Goal: Information Seeking & Learning: Learn about a topic

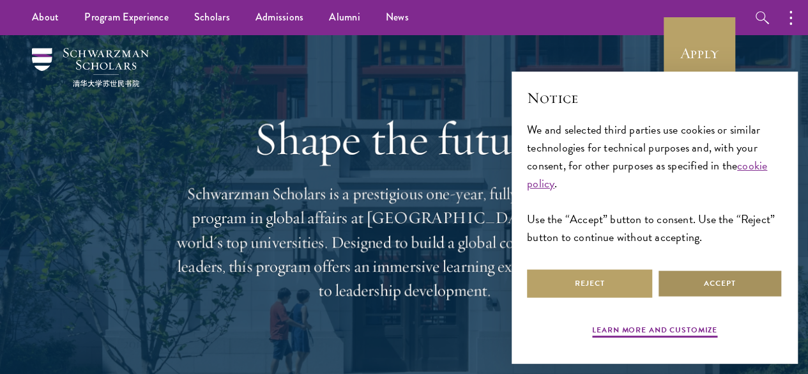
click at [734, 279] on button "Accept" at bounding box center [719, 283] width 125 height 29
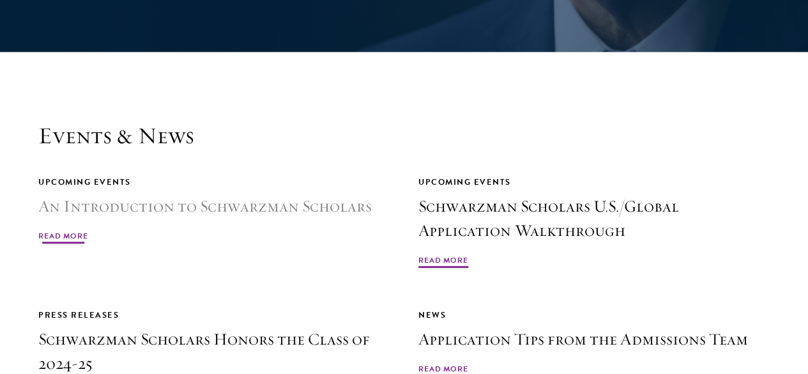
scroll to position [2939, 0]
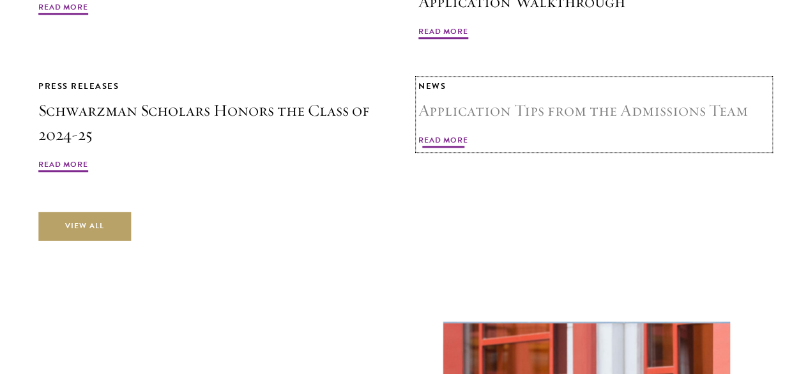
click at [468, 135] on span "Read More" at bounding box center [444, 141] width 50 height 15
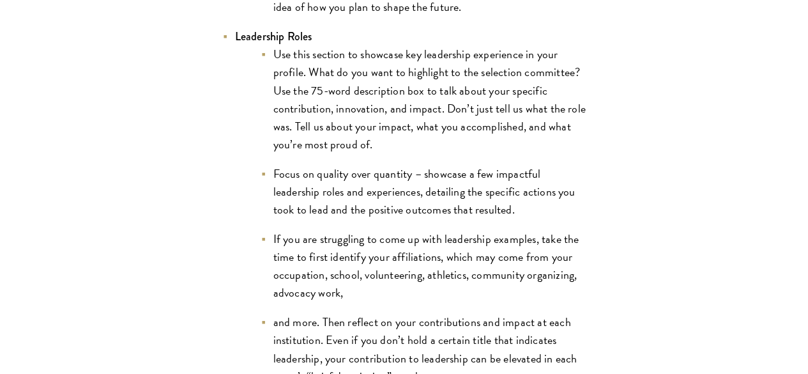
scroll to position [2748, 0]
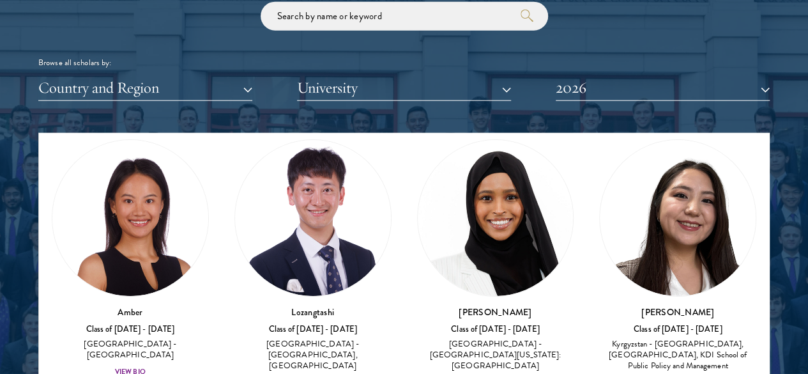
scroll to position [64, 0]
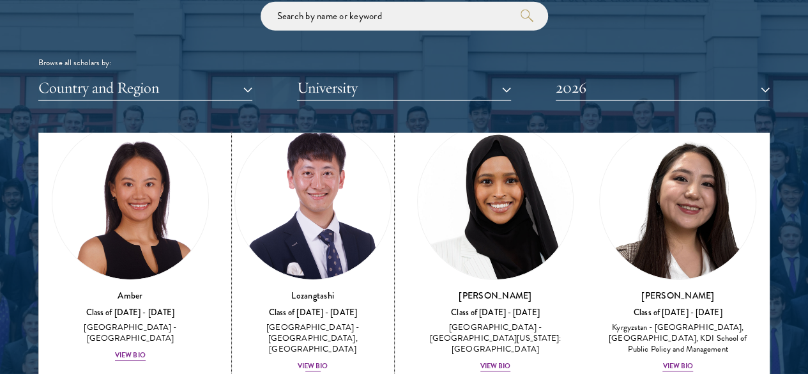
click at [298, 361] on div "View Bio" at bounding box center [313, 366] width 31 height 10
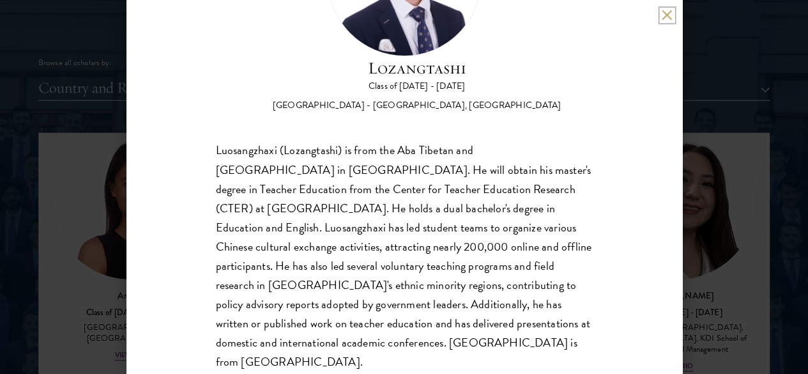
scroll to position [138, 0]
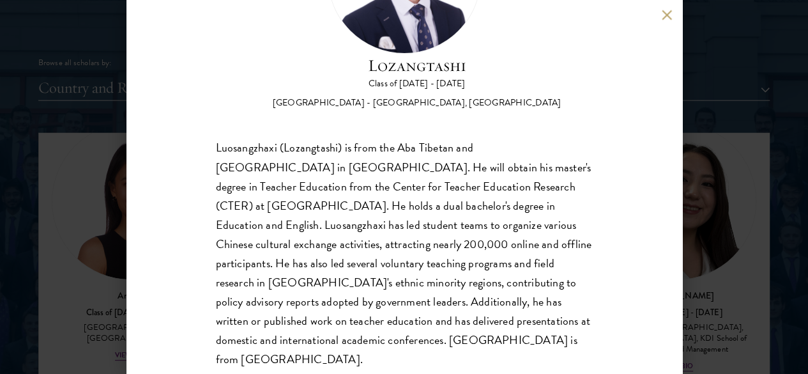
click at [766, 227] on div "Lozangtashi Class of 2025 - 2026 China - South-Central Minzu University, Beijin…" at bounding box center [404, 187] width 808 height 374
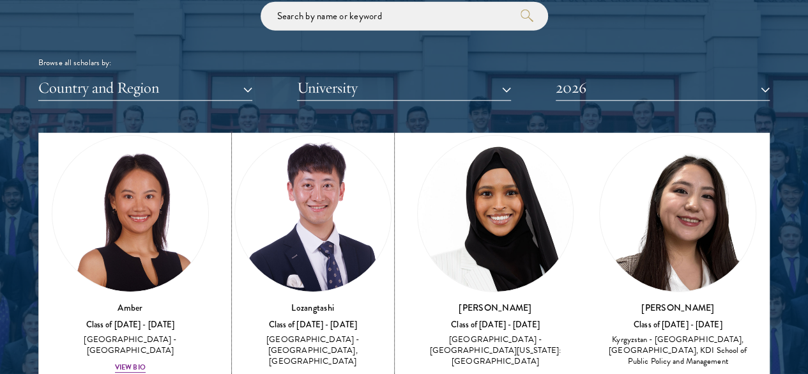
scroll to position [116, 0]
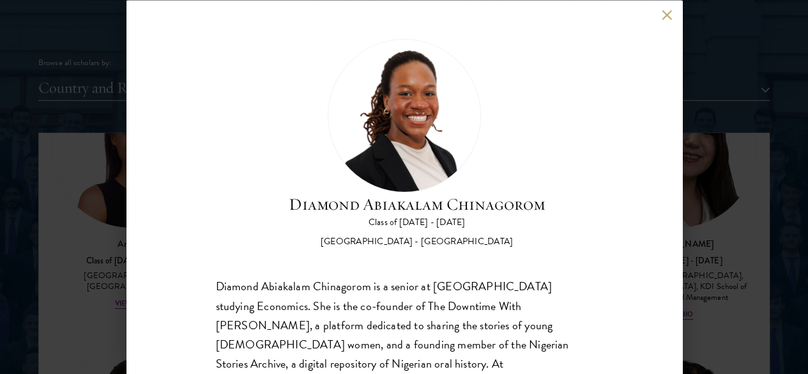
scroll to position [75, 0]
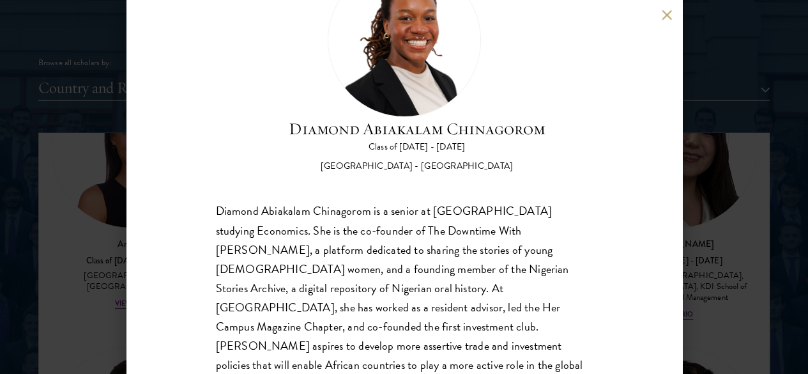
click at [760, 225] on div "Diamond Abiakalam Chinagorom Class of 2025 - 2026 Nigeria - Mount Holyoke Colle…" at bounding box center [404, 187] width 808 height 374
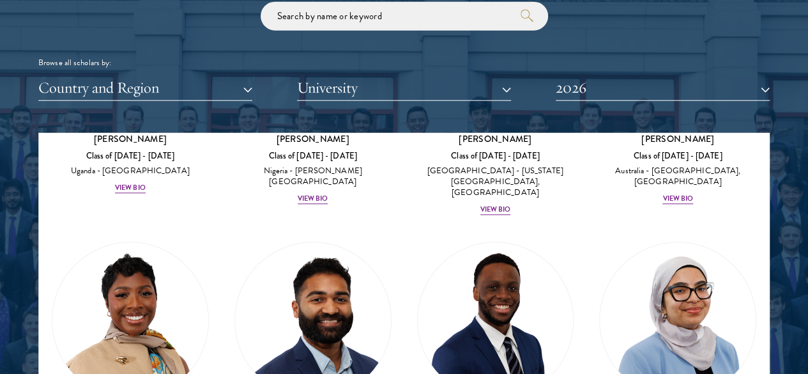
scroll to position [819, 0]
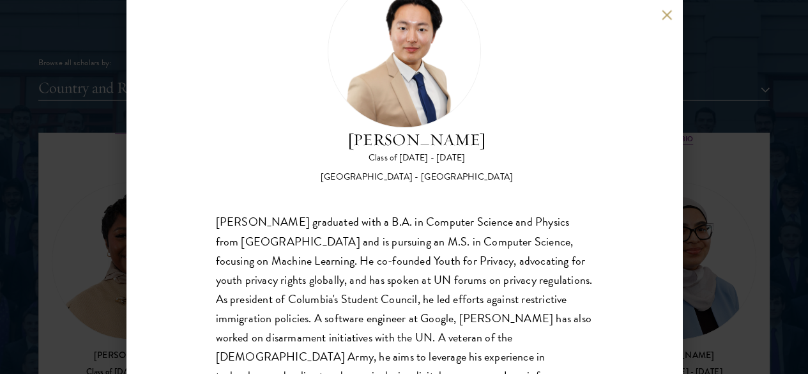
scroll to position [96, 0]
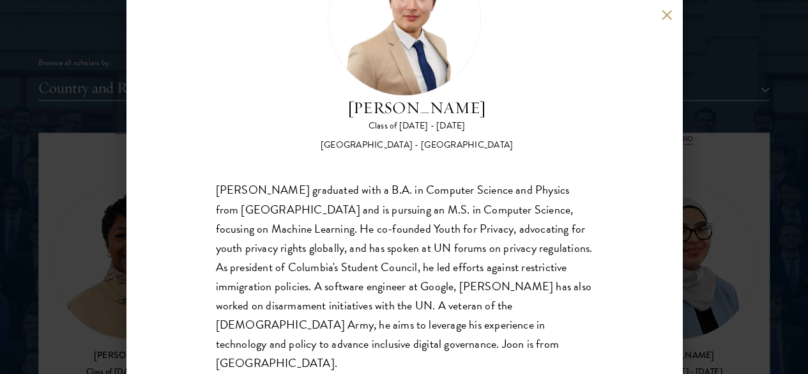
click at [711, 273] on div "Joon Baek Class of 2025 - 2026 South Korea - Columbia University Beom Joon Baek…" at bounding box center [404, 187] width 808 height 374
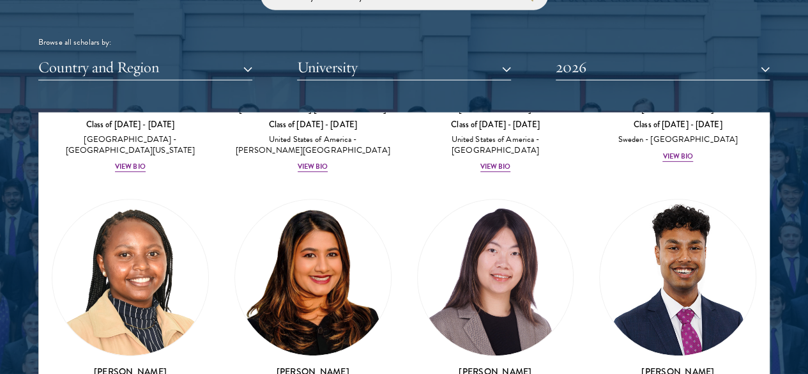
scroll to position [2802, 0]
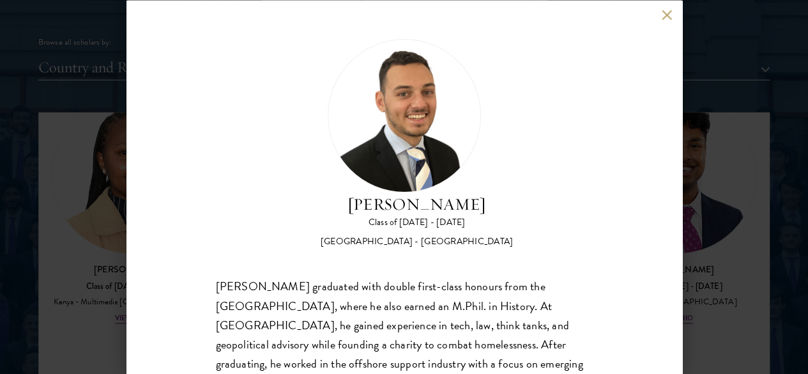
scroll to position [54, 0]
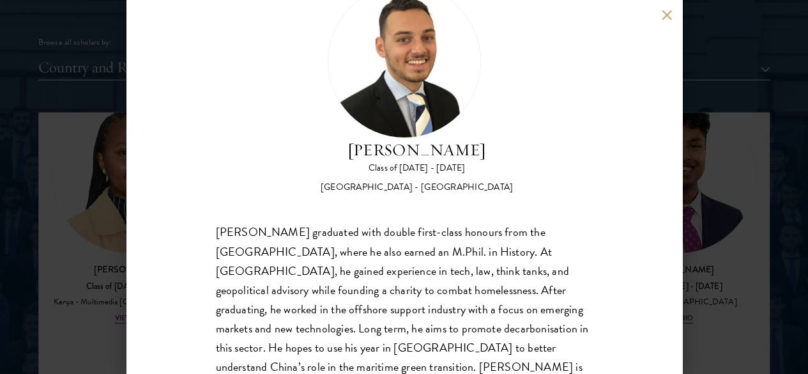
click at [739, 223] on div "Jacob Keisner Class of 2025 - 2026 United Kingdom - University of Cambridge Jac…" at bounding box center [404, 187] width 808 height 374
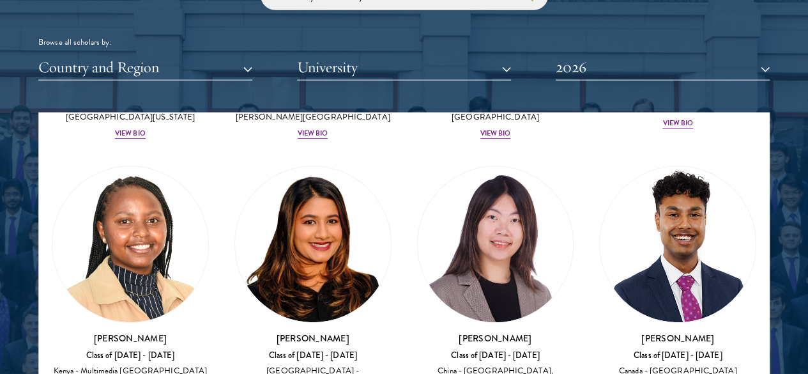
scroll to position [2884, 0]
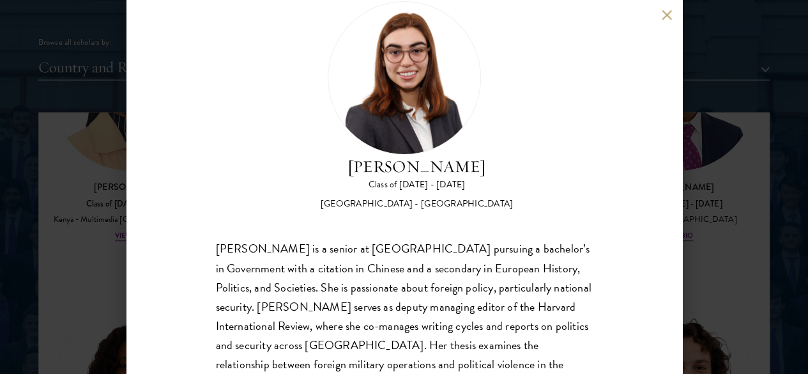
scroll to position [54, 0]
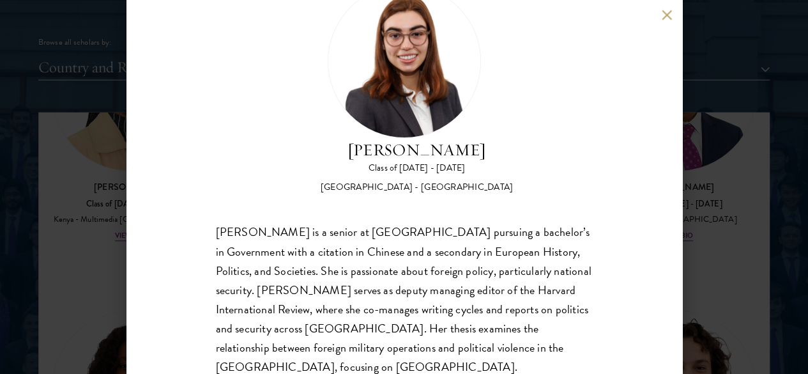
click at [758, 255] on div "Isabelle King Class of 2025 - 2026 United States of America - Harvard Universit…" at bounding box center [404, 187] width 808 height 374
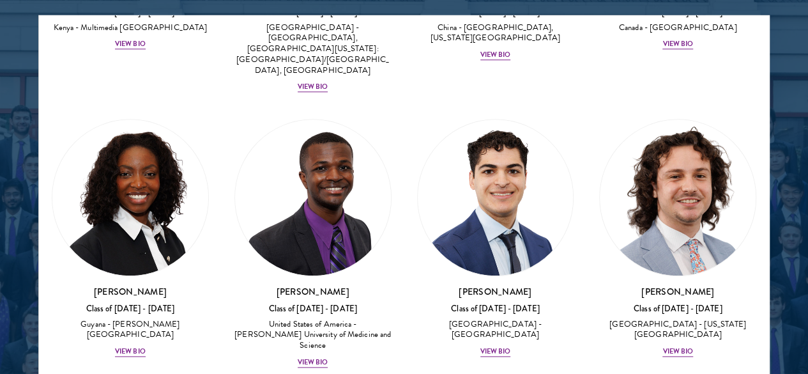
scroll to position [2949, 0]
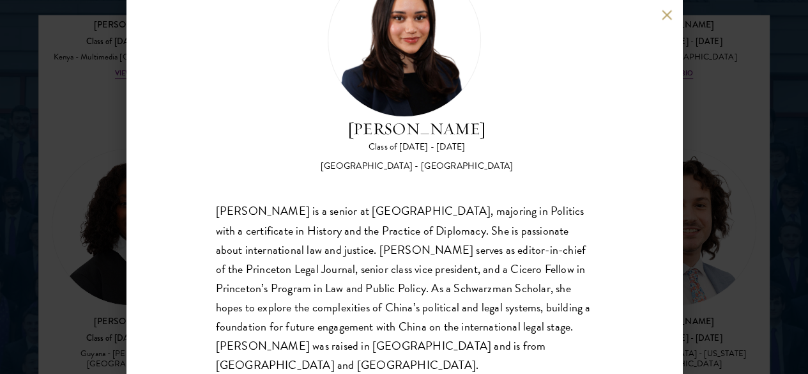
scroll to position [11, 0]
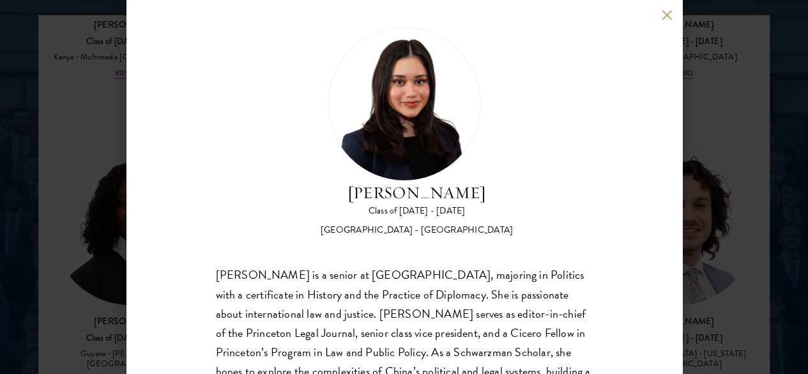
click at [691, 231] on div "Diya Kraybill Class of 2025 - 2026 United States of America - Princeton Univers…" at bounding box center [404, 187] width 808 height 374
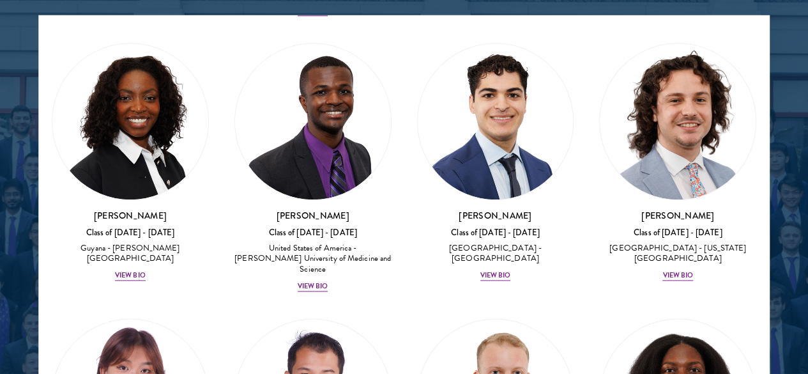
scroll to position [3141, 0]
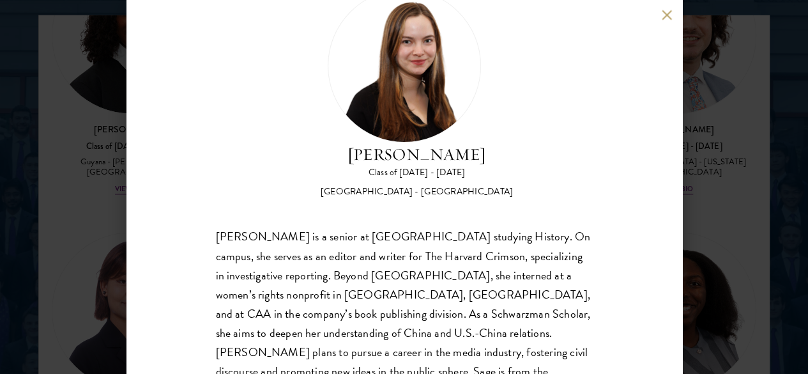
scroll to position [50, 0]
click at [708, 199] on div "Sage Lattman Class of 2025 - 2026 United States of America - Harvard University…" at bounding box center [404, 187] width 808 height 374
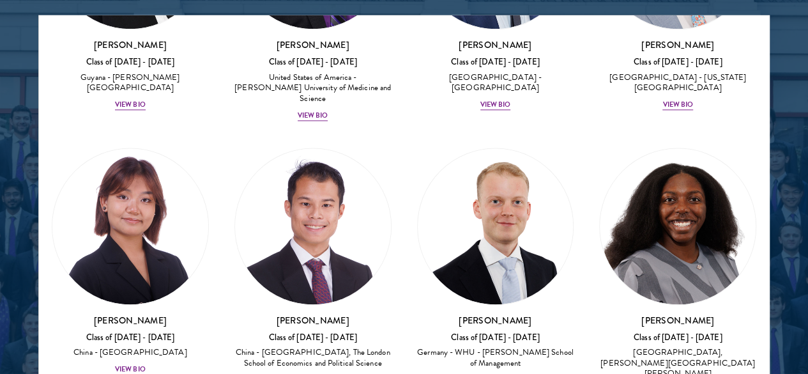
scroll to position [3338, 0]
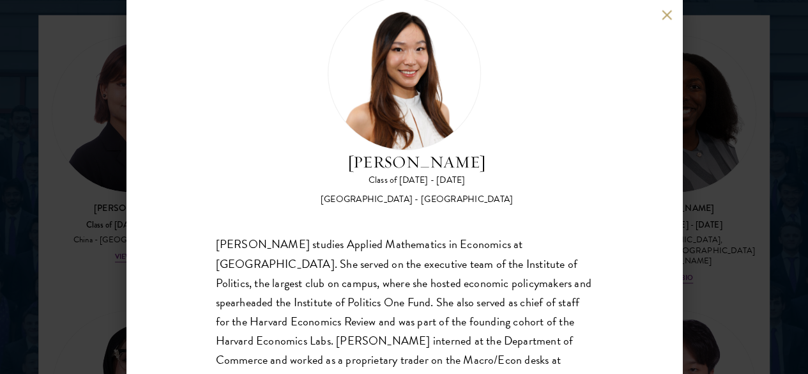
scroll to position [75, 0]
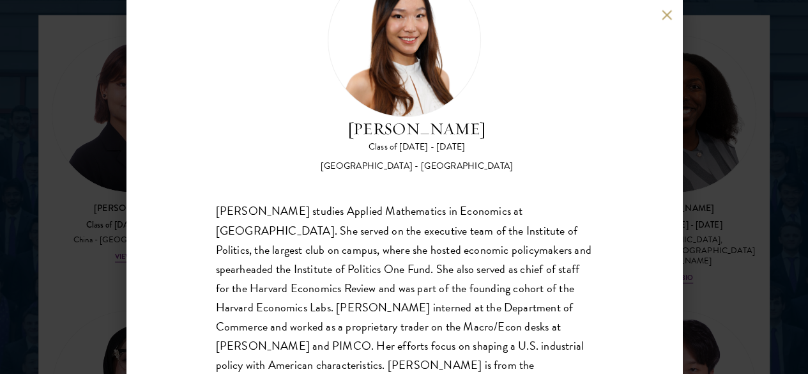
click at [712, 158] on div "Stephanie Lin Class of 2025 - 2026 United States of America - Harvard Universit…" at bounding box center [404, 187] width 808 height 374
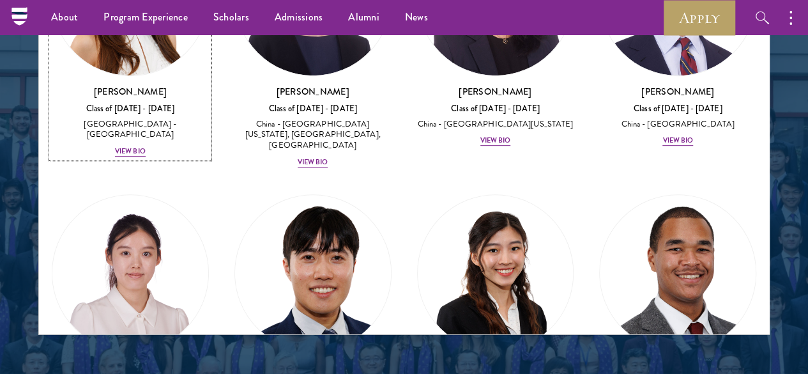
scroll to position [5128, 0]
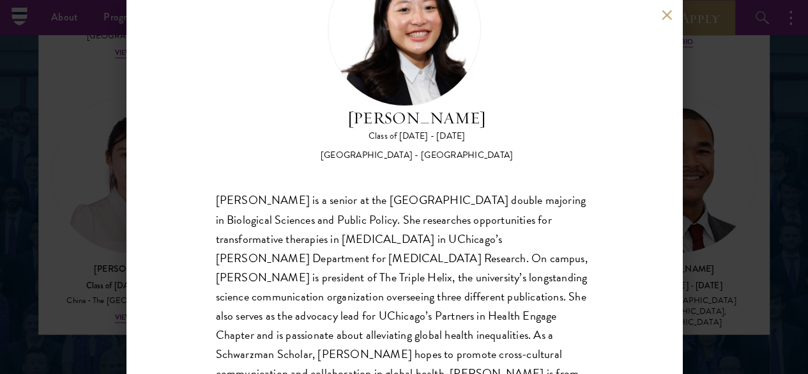
scroll to position [96, 0]
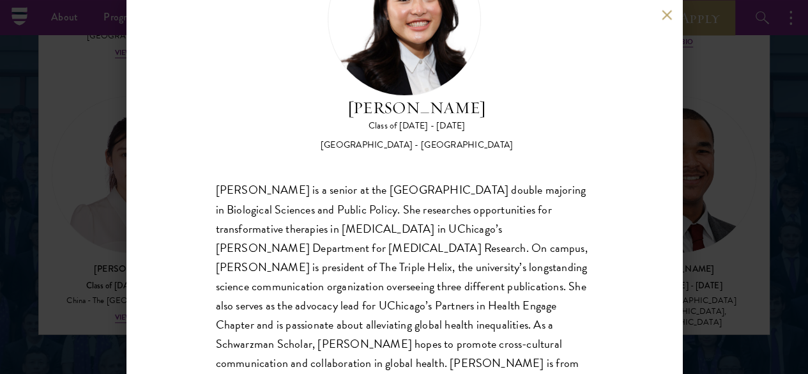
click at [116, 213] on div "Emily Shi Class of 2025 - 2026 United States of America - University of Chicago…" at bounding box center [404, 187] width 808 height 374
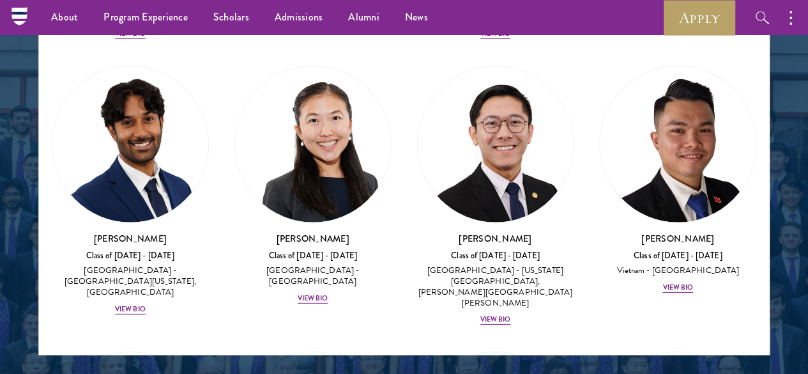
scroll to position [1375, 0]
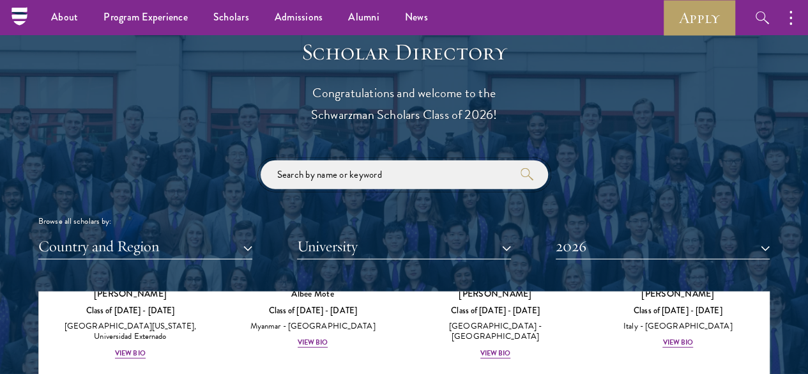
click at [354, 164] on input "search" at bounding box center [405, 174] width 288 height 29
type input "mulyawan"
click button "submit" at bounding box center [0, 0] width 0 height 0
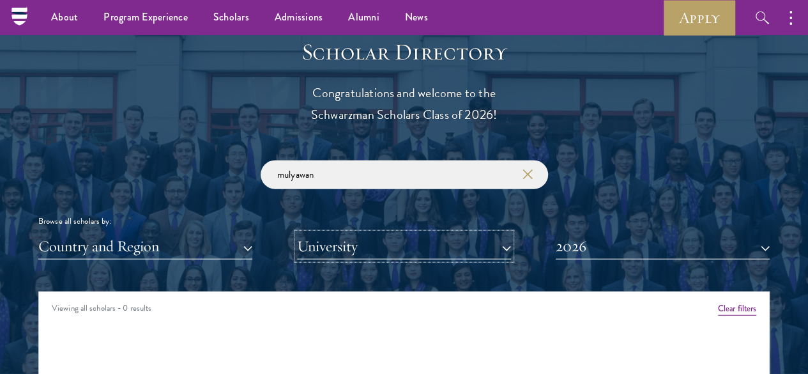
click at [349, 233] on button "University" at bounding box center [404, 246] width 214 height 26
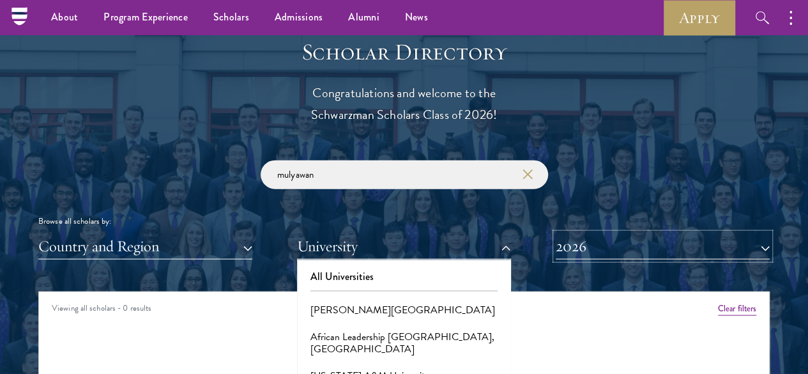
click at [567, 233] on button "2026" at bounding box center [663, 246] width 214 height 26
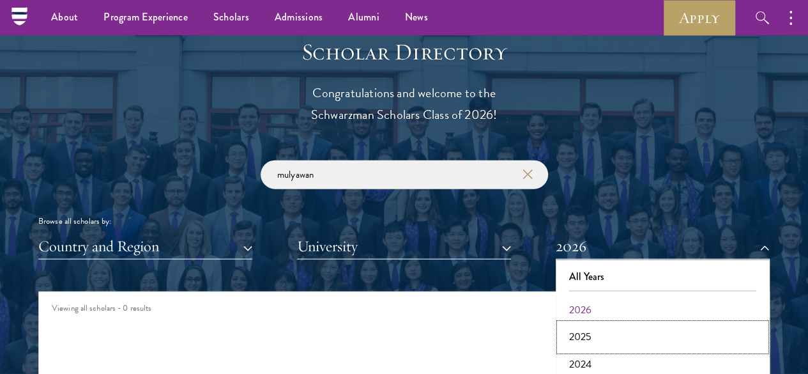
click at [576, 323] on button "2025" at bounding box center [663, 336] width 206 height 27
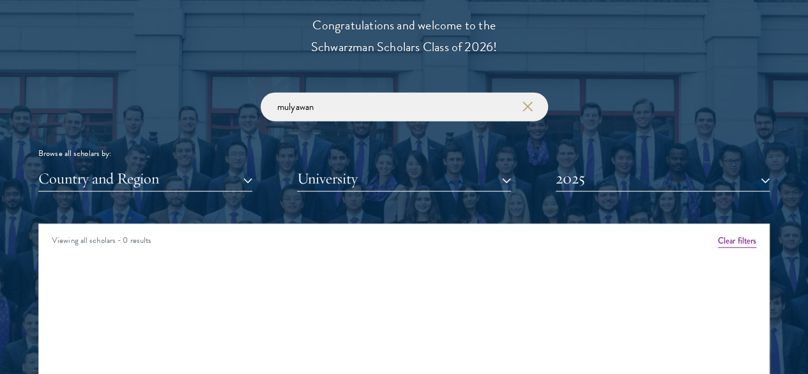
scroll to position [1503, 0]
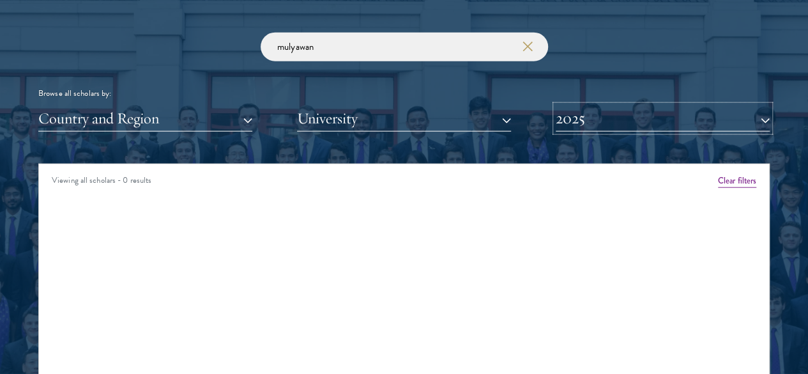
click at [602, 105] on button "2025" at bounding box center [663, 118] width 214 height 26
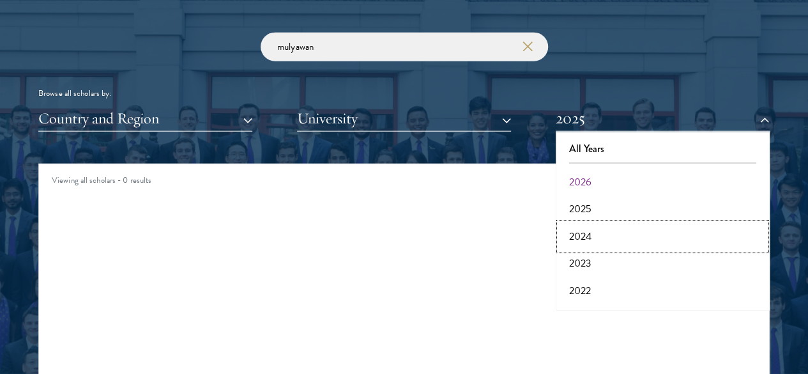
click at [587, 223] on button "2024" at bounding box center [663, 236] width 206 height 27
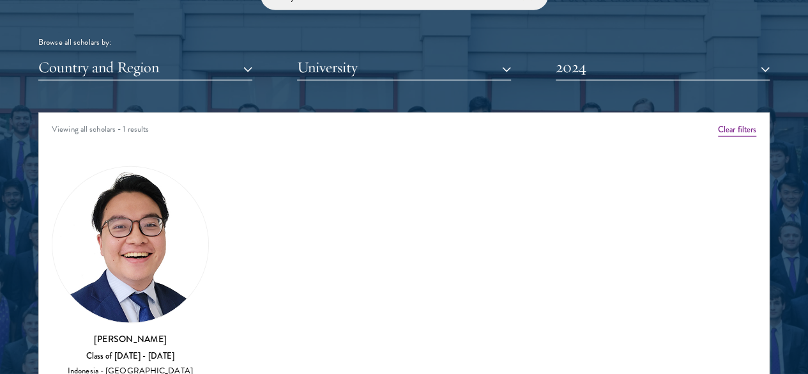
scroll to position [1695, 0]
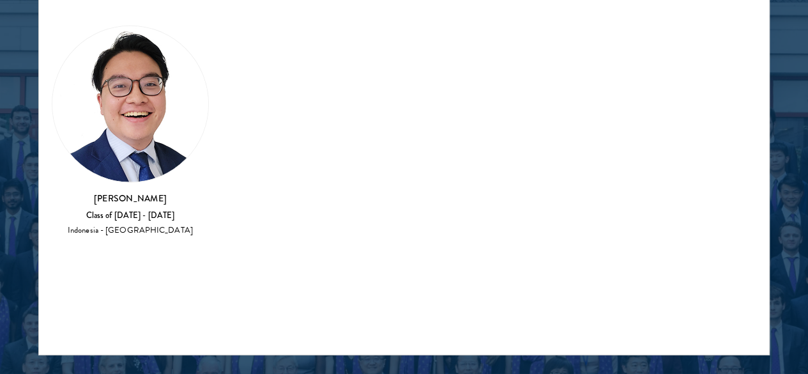
click at [160, 80] on img at bounding box center [130, 104] width 156 height 156
click at [155, 192] on h3 "Hans Mulyawan" at bounding box center [130, 198] width 157 height 13
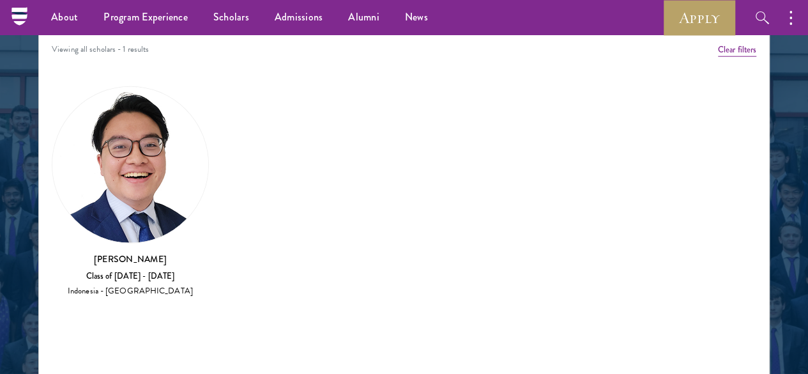
scroll to position [1567, 0]
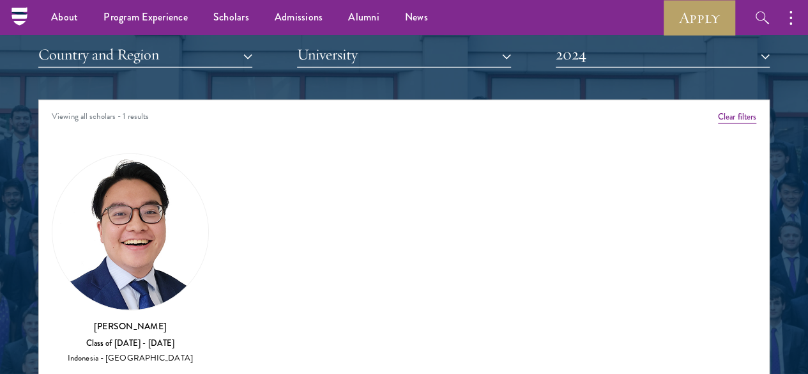
click at [153, 154] on img at bounding box center [130, 232] width 156 height 156
click at [152, 164] on img at bounding box center [130, 232] width 156 height 156
click at [168, 353] on div "Indonesia - National University of Singapore" at bounding box center [130, 358] width 157 height 11
click at [84, 246] on div "Amber Class of 2025 - 2026 China - Peking University View Bio Cirenquji Class o…" at bounding box center [404, 263] width 730 height 254
click at [126, 319] on div "Hans Mulyawan Class of 2023 - 2024 Indonesia - National University of Singapore" at bounding box center [130, 341] width 157 height 45
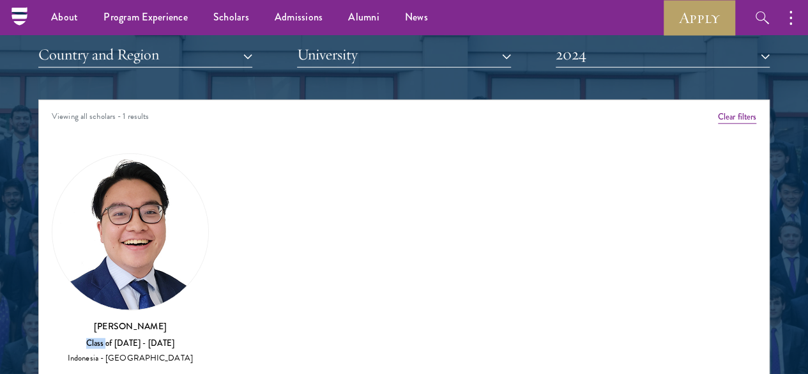
click at [126, 319] on div "Hans Mulyawan Class of 2023 - 2024 Indonesia - National University of Singapore" at bounding box center [130, 341] width 157 height 45
click at [135, 319] on h3 "Hans Mulyawan" at bounding box center [130, 325] width 157 height 13
click at [162, 338] on div "Class of 2023 - 2024" at bounding box center [130, 343] width 157 height 11
click at [169, 353] on div "Indonesia - National University of Singapore" at bounding box center [130, 358] width 157 height 11
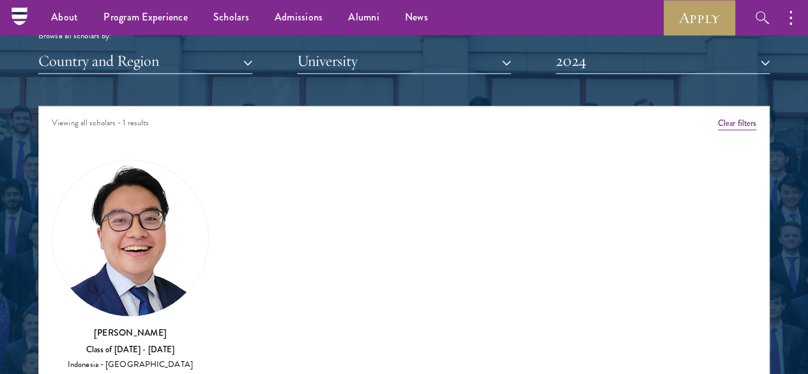
scroll to position [1439, 0]
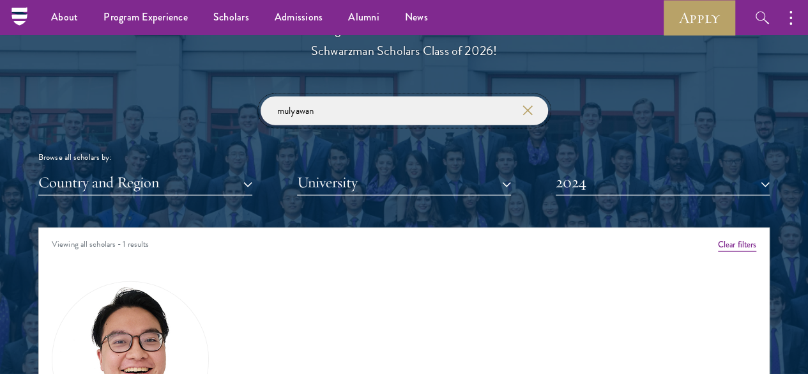
drag, startPoint x: 375, startPoint y: 73, endPoint x: 341, endPoint y: 78, distance: 34.9
click at [341, 96] on input "mulyawan" at bounding box center [405, 110] width 288 height 29
drag, startPoint x: 348, startPoint y: 88, endPoint x: 174, endPoint y: 91, distance: 173.8
click at [174, 96] on div "mulyawan Browse all scholars by: Country and Region All Countries and Regions A…" at bounding box center [404, 145] width 732 height 99
click at [222, 171] on button "Country and Region" at bounding box center [145, 182] width 214 height 26
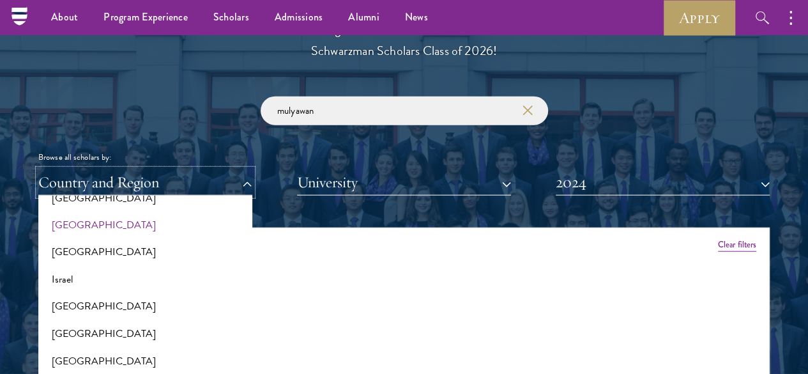
scroll to position [1022, 0]
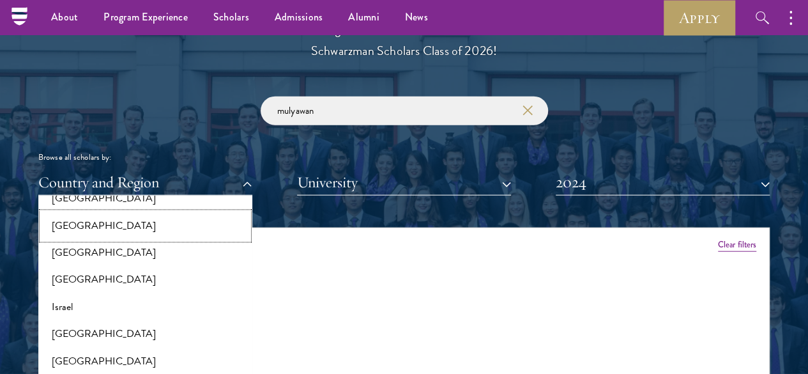
click at [155, 213] on button "[GEOGRAPHIC_DATA]" at bounding box center [145, 226] width 206 height 27
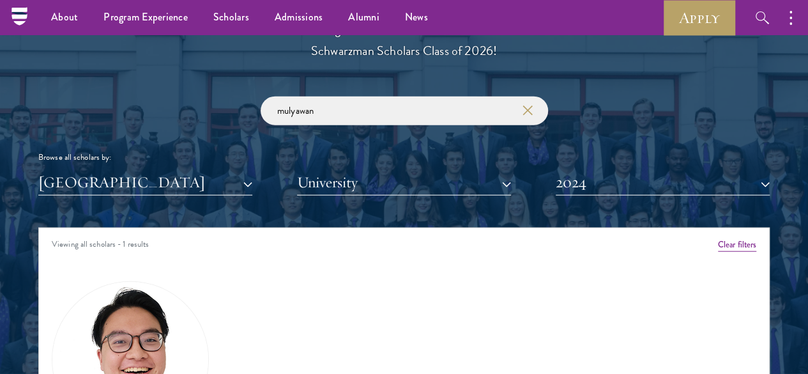
click at [750, 157] on div at bounding box center [404, 293] width 808 height 790
click at [739, 169] on button "2024" at bounding box center [663, 182] width 214 height 26
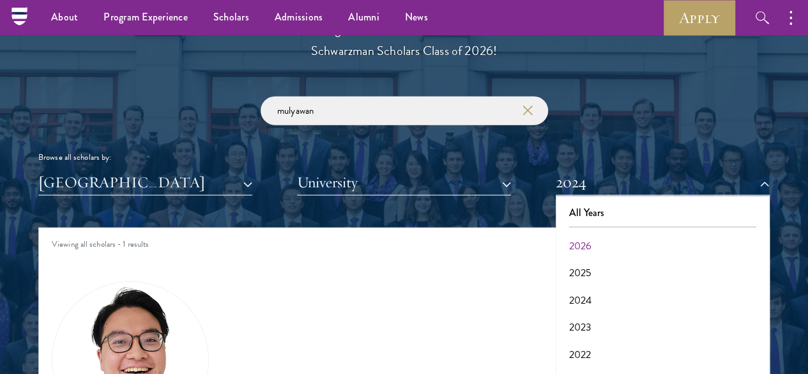
click at [705, 226] on div at bounding box center [662, 226] width 187 height 1
click at [699, 199] on button "All Years" at bounding box center [663, 212] width 206 height 27
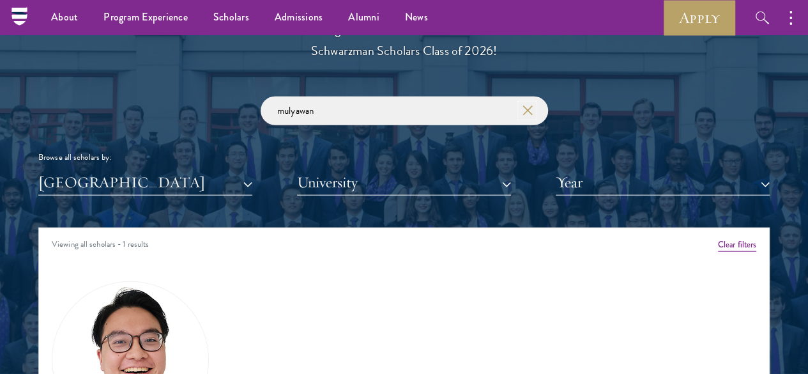
click at [525, 105] on icon "button" at bounding box center [528, 110] width 10 height 10
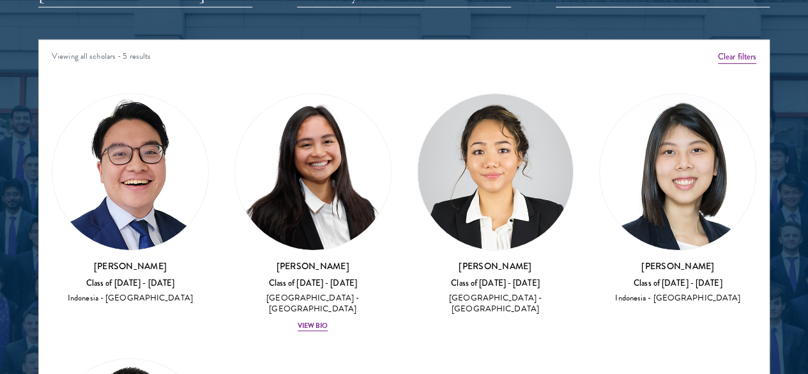
scroll to position [1631, 0]
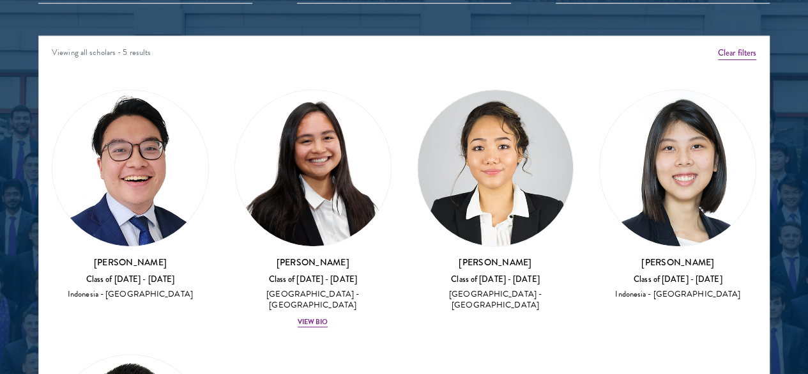
drag, startPoint x: 702, startPoint y: 173, endPoint x: 581, endPoint y: 165, distance: 120.4
click at [581, 165] on div "Amber Class of 2025 - 2026 China - Peking University View Bio Cirenquji Class o…" at bounding box center [404, 331] width 730 height 519
drag, startPoint x: 701, startPoint y: 173, endPoint x: 608, endPoint y: 173, distance: 93.3
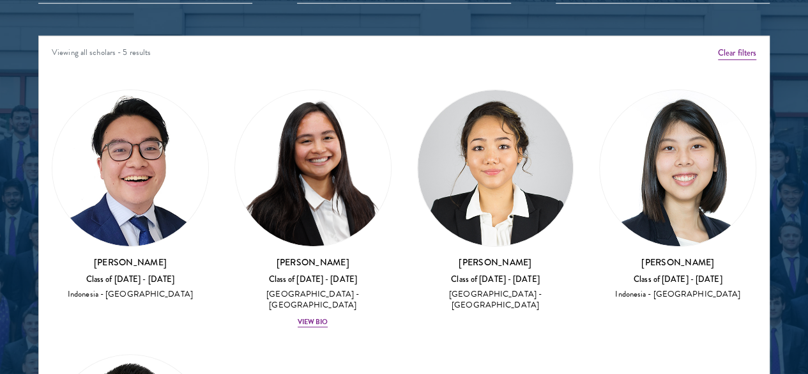
copy h3 "Nicolas Wicaksono"
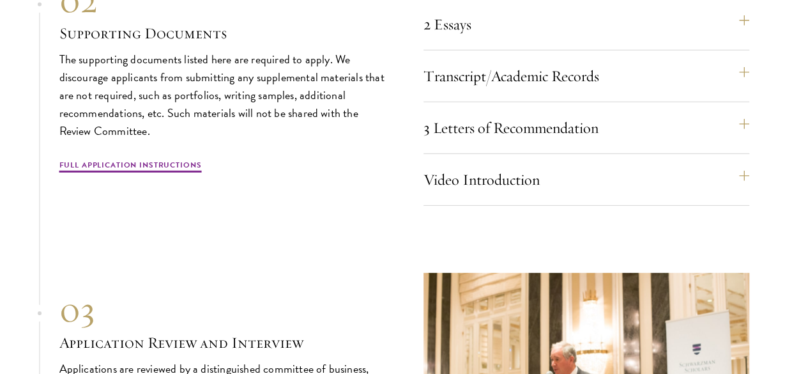
scroll to position [4317, 0]
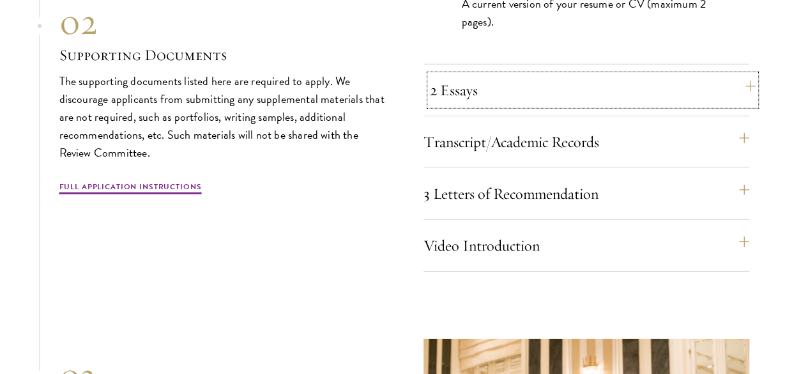
click at [633, 105] on button "2 Essays" at bounding box center [593, 90] width 326 height 31
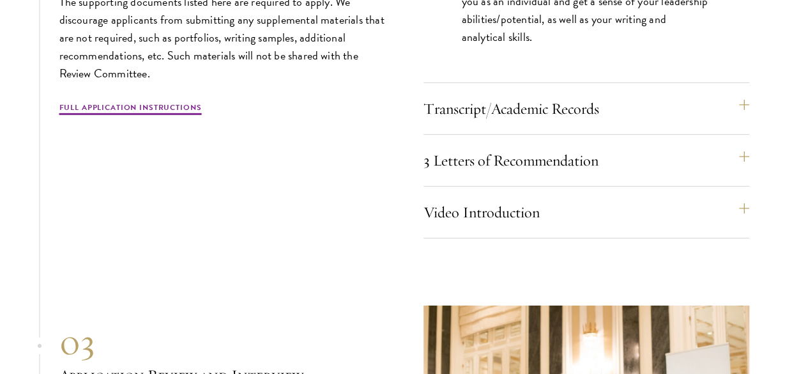
scroll to position [4446, 0]
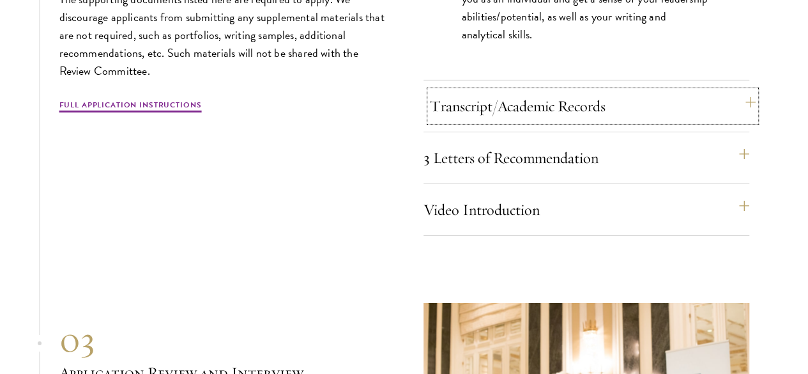
click at [662, 121] on button "Transcript/Academic Records" at bounding box center [593, 106] width 326 height 31
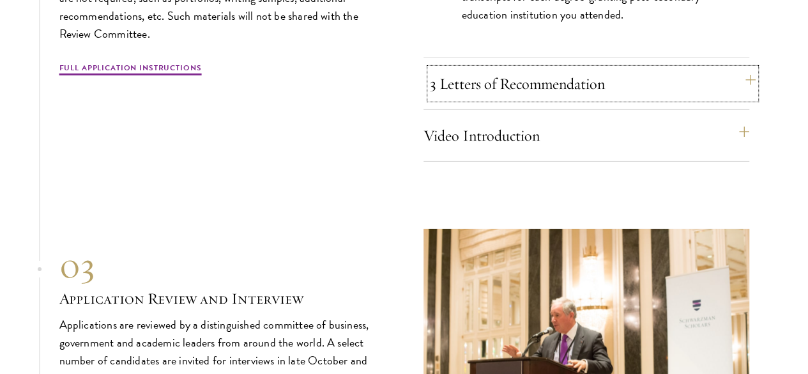
click at [672, 99] on button "3 Letters of Recommendation" at bounding box center [593, 83] width 326 height 31
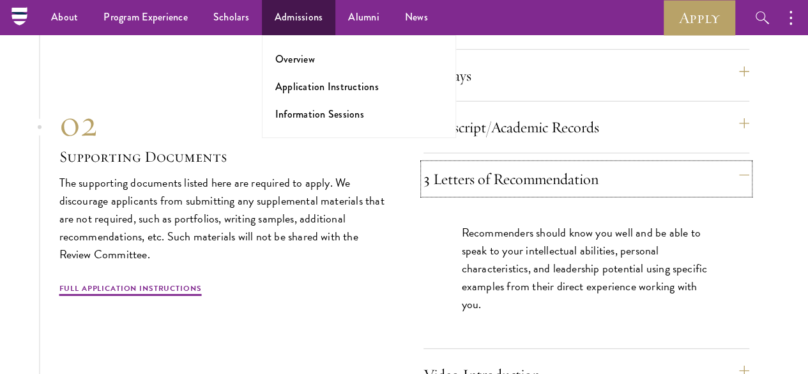
scroll to position [4028, 0]
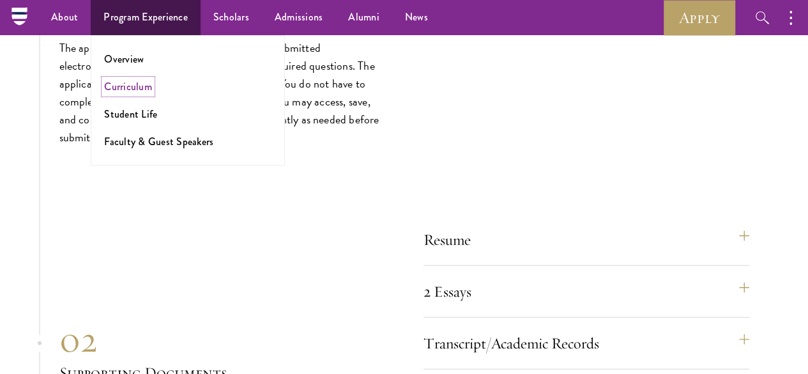
click at [125, 90] on link "Curriculum" at bounding box center [128, 86] width 48 height 15
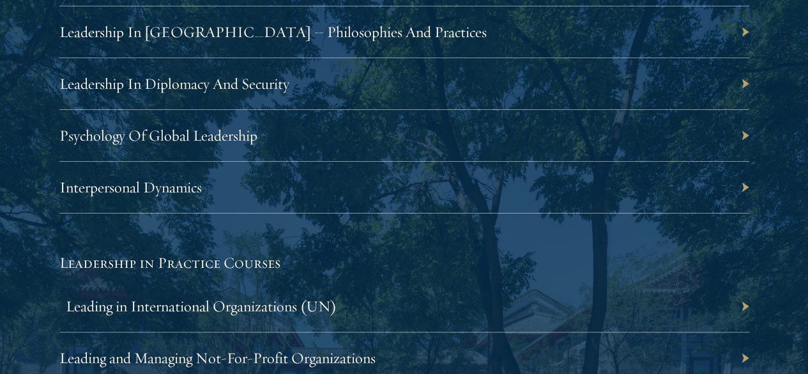
scroll to position [2620, 0]
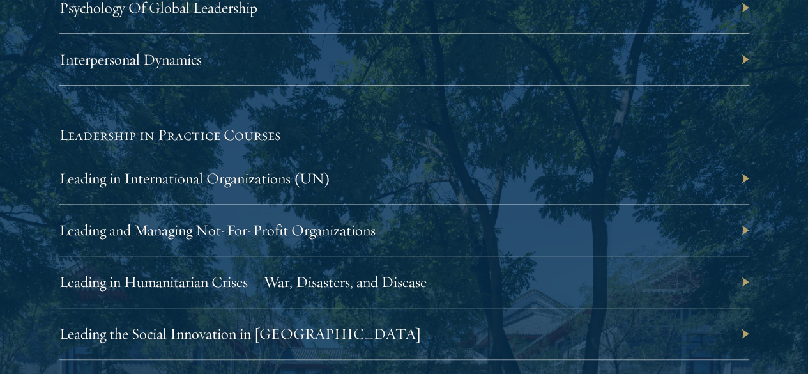
click at [700, 153] on div "Leading in International Organizations (UN)" at bounding box center [404, 179] width 690 height 52
click at [337, 169] on link "Leading in International Organizations (UN)" at bounding box center [201, 178] width 271 height 19
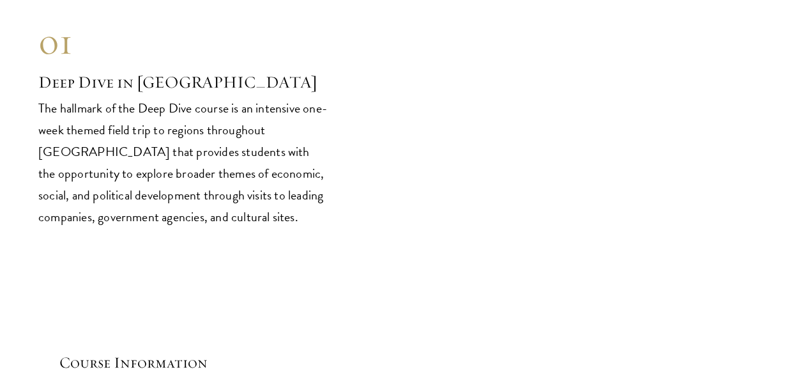
scroll to position [5176, 0]
